Goal: Task Accomplishment & Management: Manage account settings

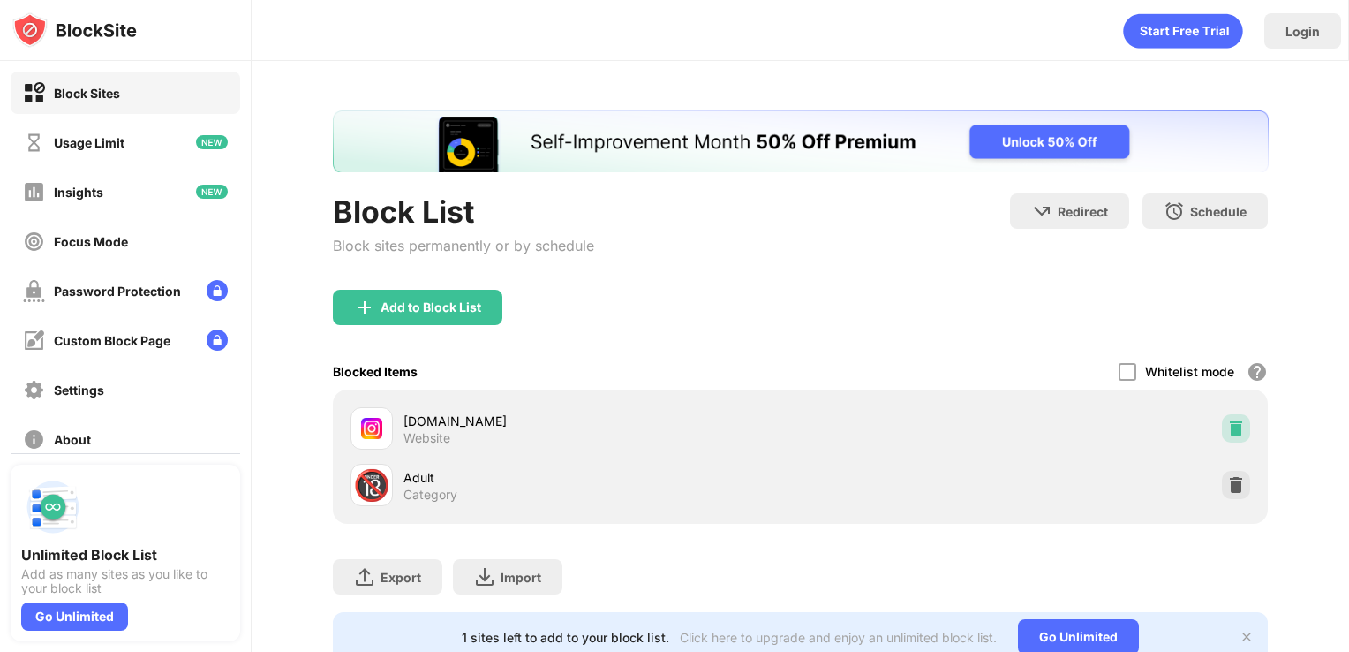
click at [1228, 426] on img at bounding box center [1237, 428] width 18 height 18
